Goal: Navigation & Orientation: Find specific page/section

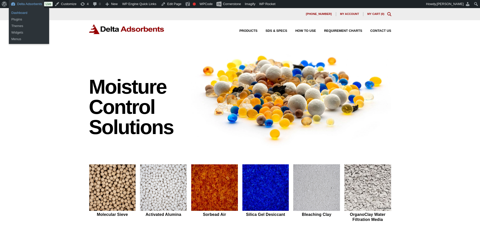
click at [21, 14] on link "Dashboard" at bounding box center [29, 13] width 40 height 7
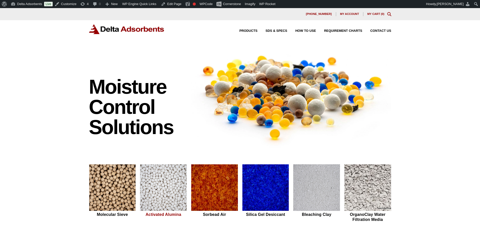
click at [155, 192] on img at bounding box center [163, 187] width 47 height 47
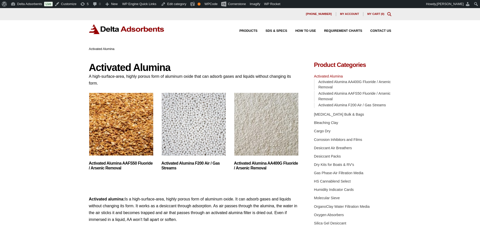
click at [181, 126] on img "Visit product category Activated Alumina F200 Air / Gas Streams" at bounding box center [194, 123] width 65 height 63
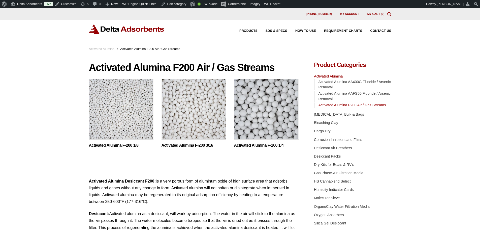
click at [129, 118] on img at bounding box center [121, 110] width 65 height 63
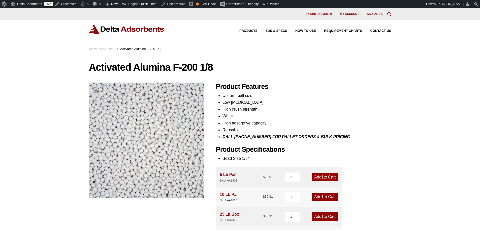
click at [107, 34] on div "Products SDS & SPECS How to Use Requirement Charts Contact Us" at bounding box center [240, 33] width 480 height 26
click at [109, 32] on img at bounding box center [127, 29] width 76 height 10
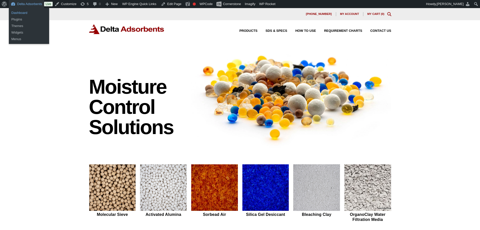
click at [22, 13] on link "Dashboard" at bounding box center [29, 13] width 40 height 7
